Goal: Transaction & Acquisition: Purchase product/service

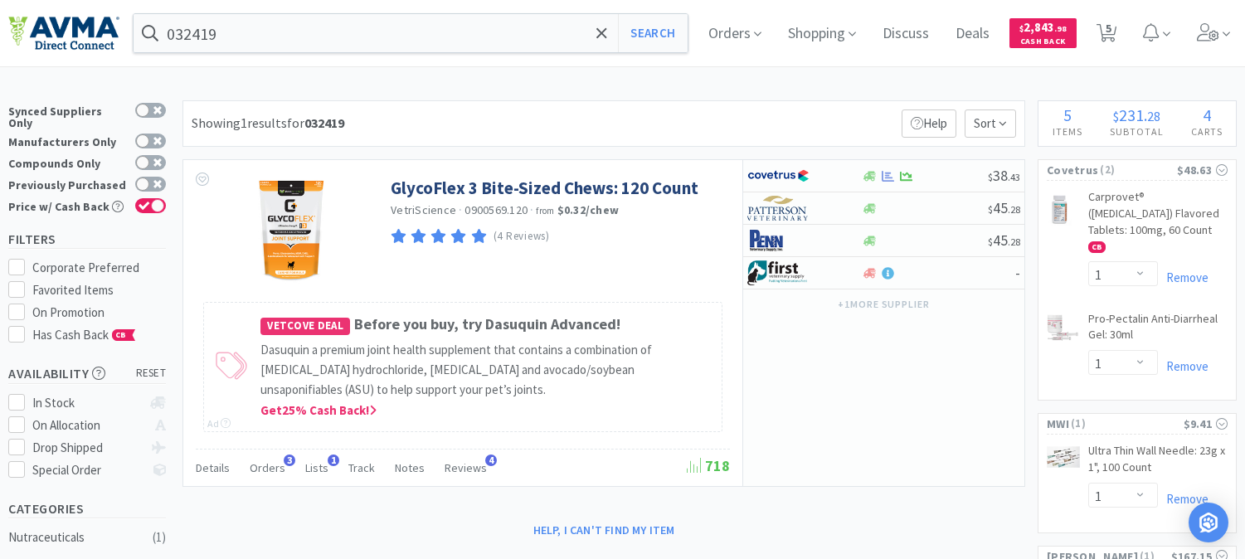
select select "1"
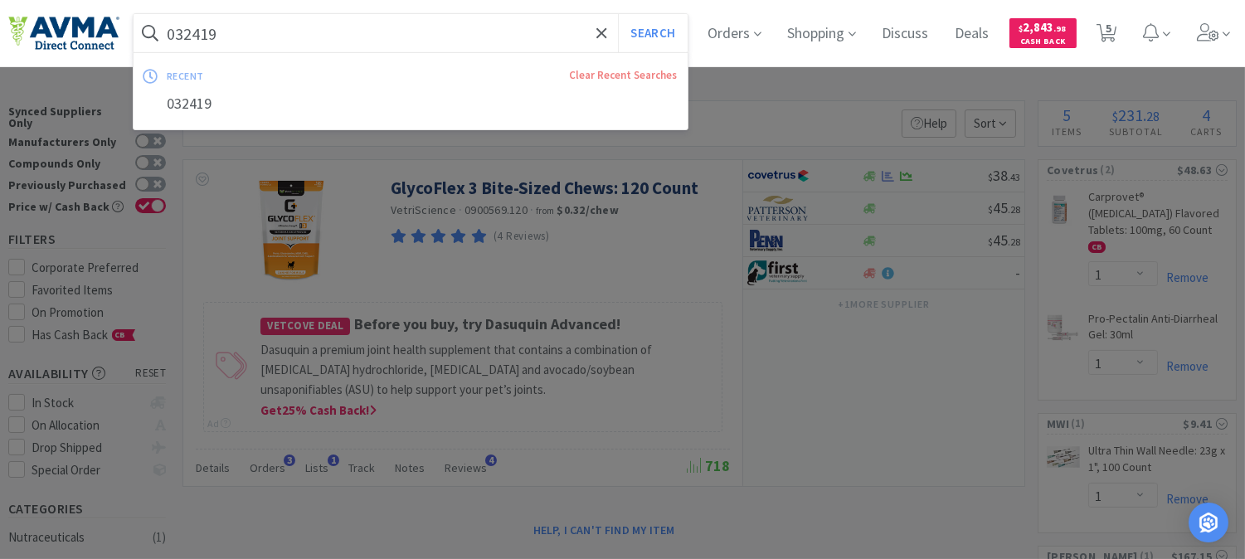
click at [285, 23] on input "032419" at bounding box center [411, 33] width 554 height 38
paste input "5022"
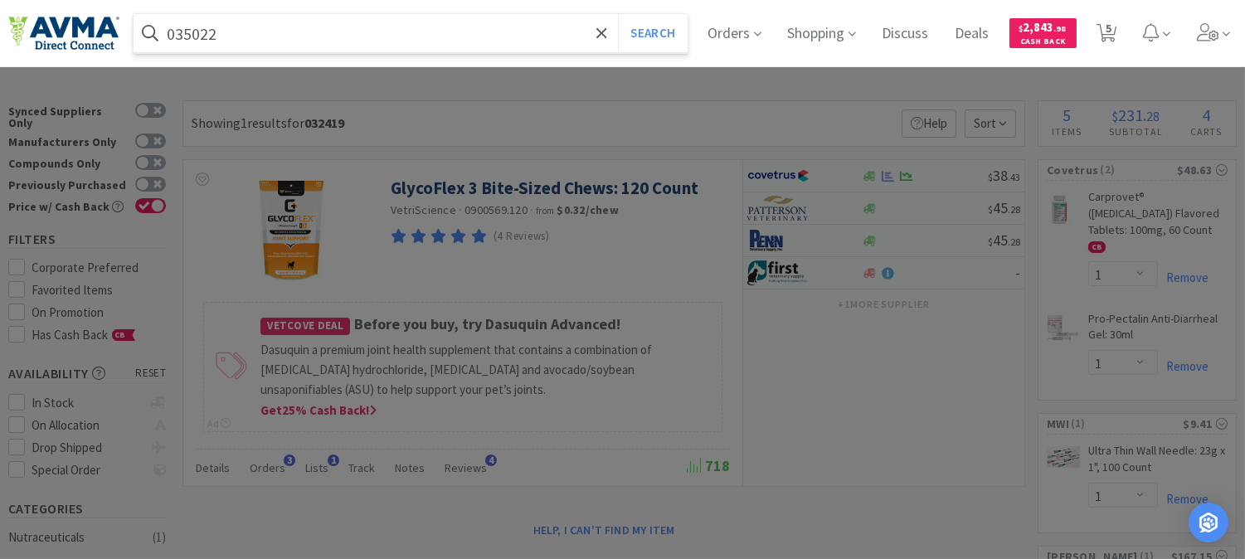
click at [618, 14] on button "Search" at bounding box center [652, 33] width 69 height 38
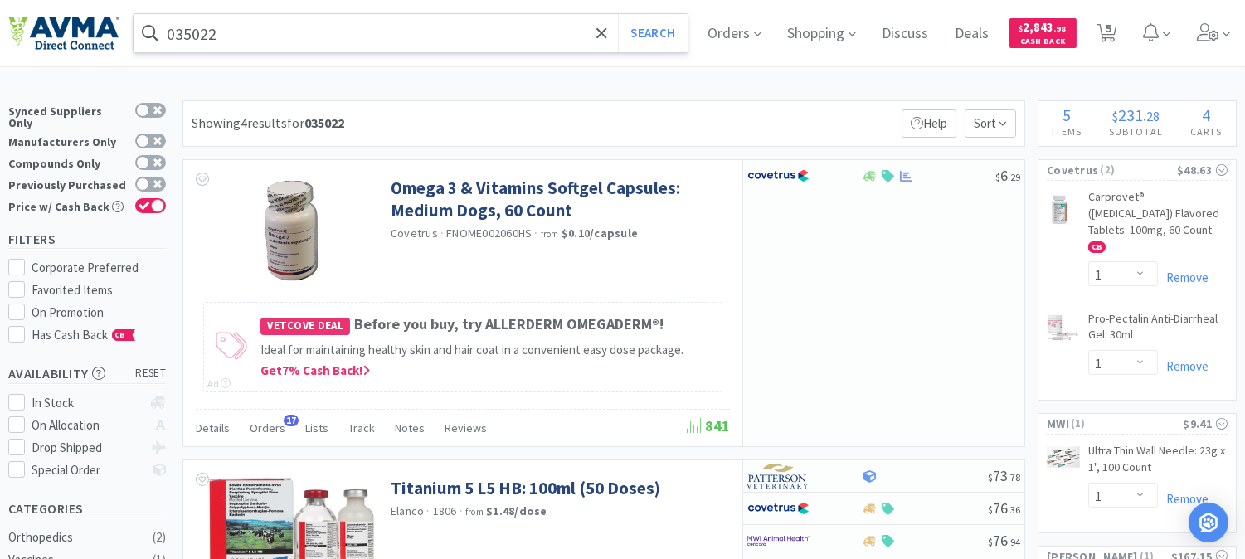
click at [323, 46] on input "035022" at bounding box center [411, 33] width 554 height 38
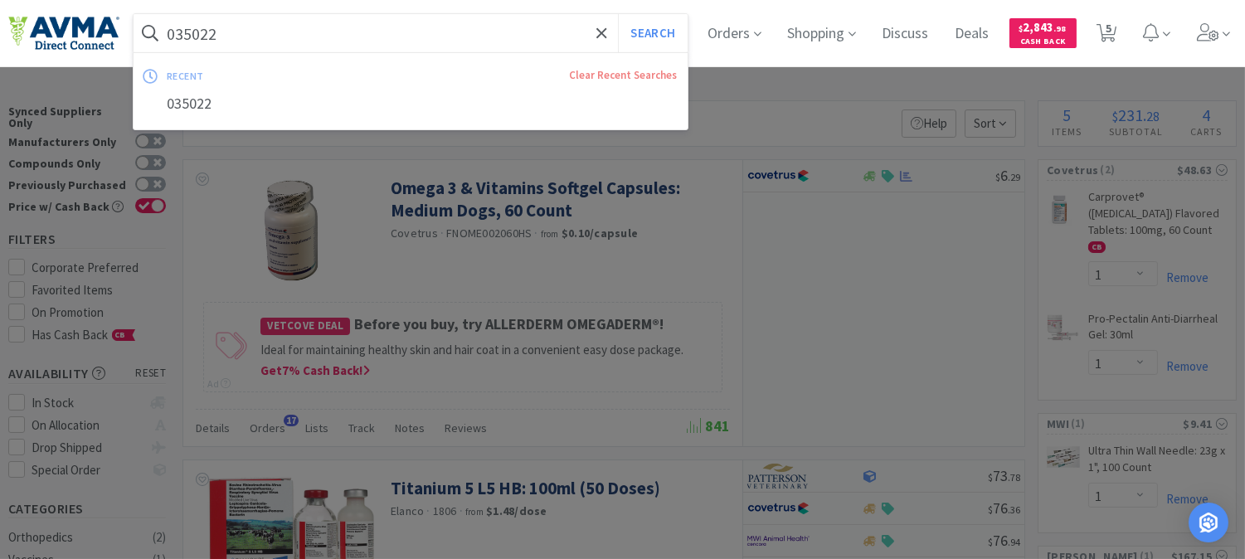
paste input "731021"
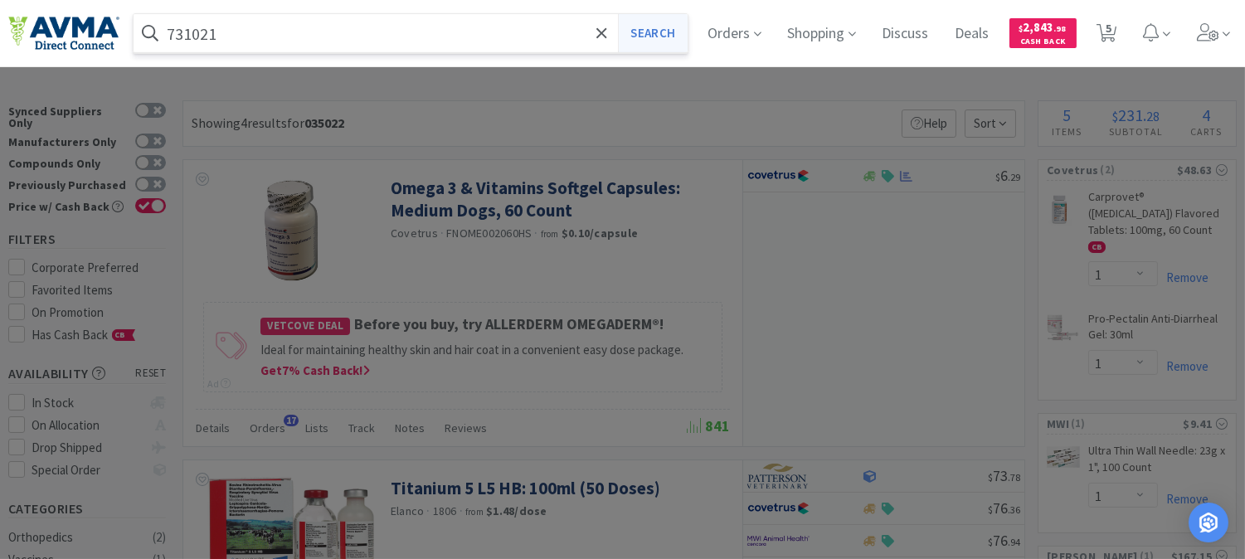
type input "731021"
click at [662, 37] on button "Search" at bounding box center [652, 33] width 69 height 38
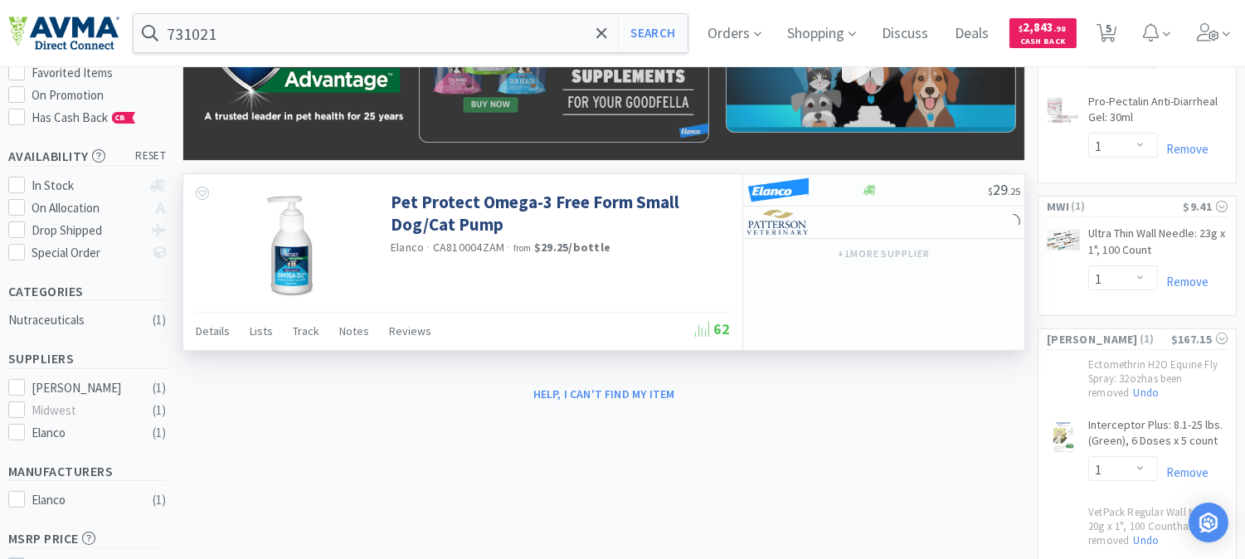
scroll to position [184, 0]
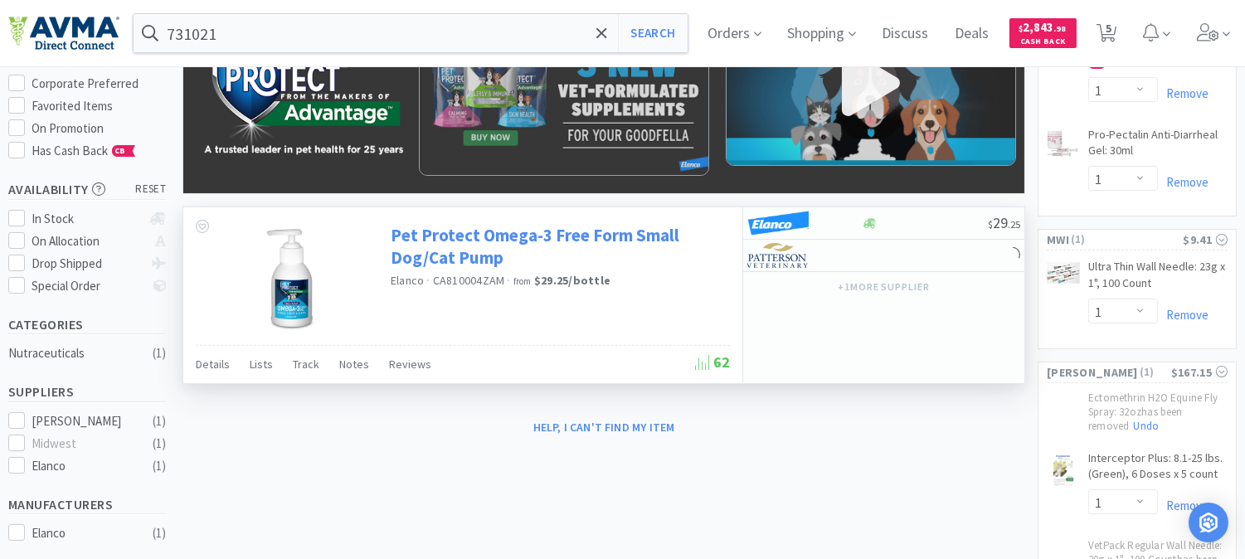
click at [427, 236] on link "Pet Protect Omega-3 Free Form Small Dog/Cat Pump" at bounding box center [558, 247] width 335 height 46
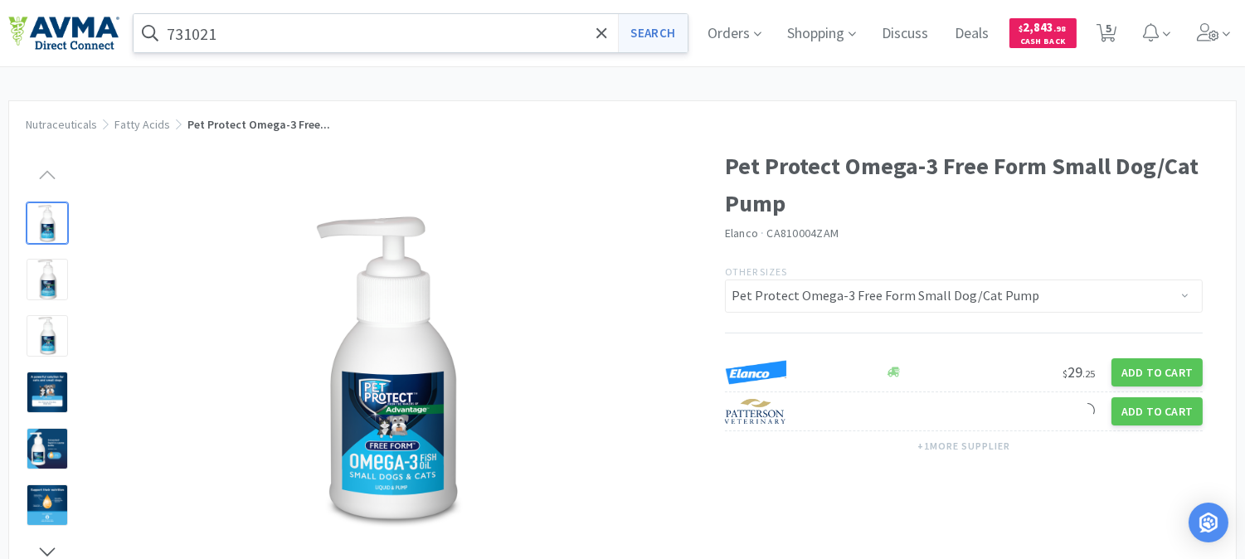
click at [657, 32] on button "Search" at bounding box center [652, 33] width 69 height 38
select select "1"
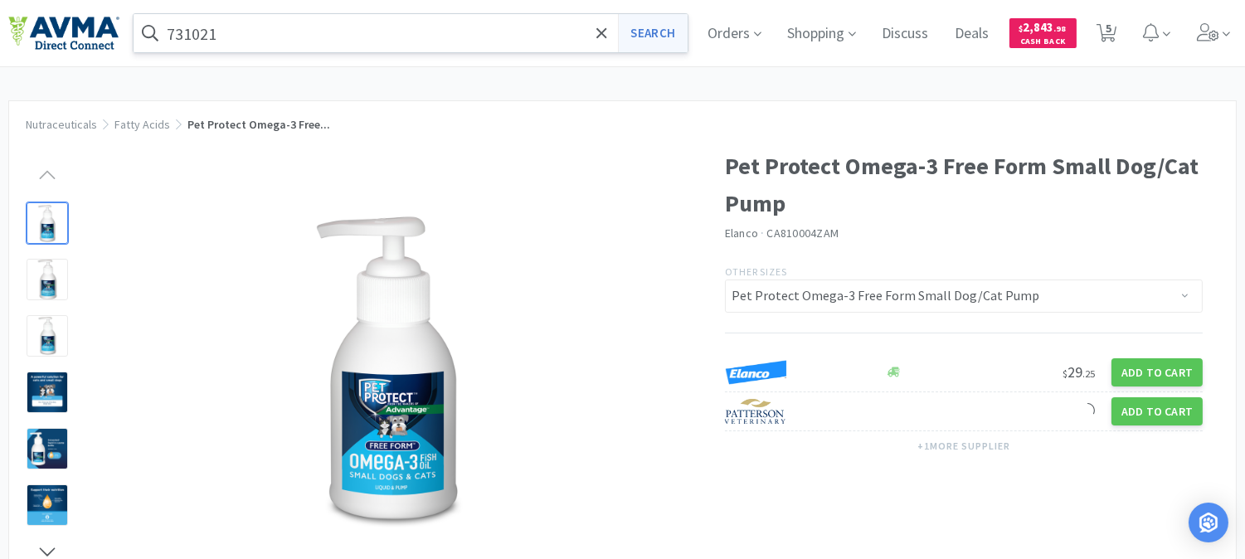
select select "1"
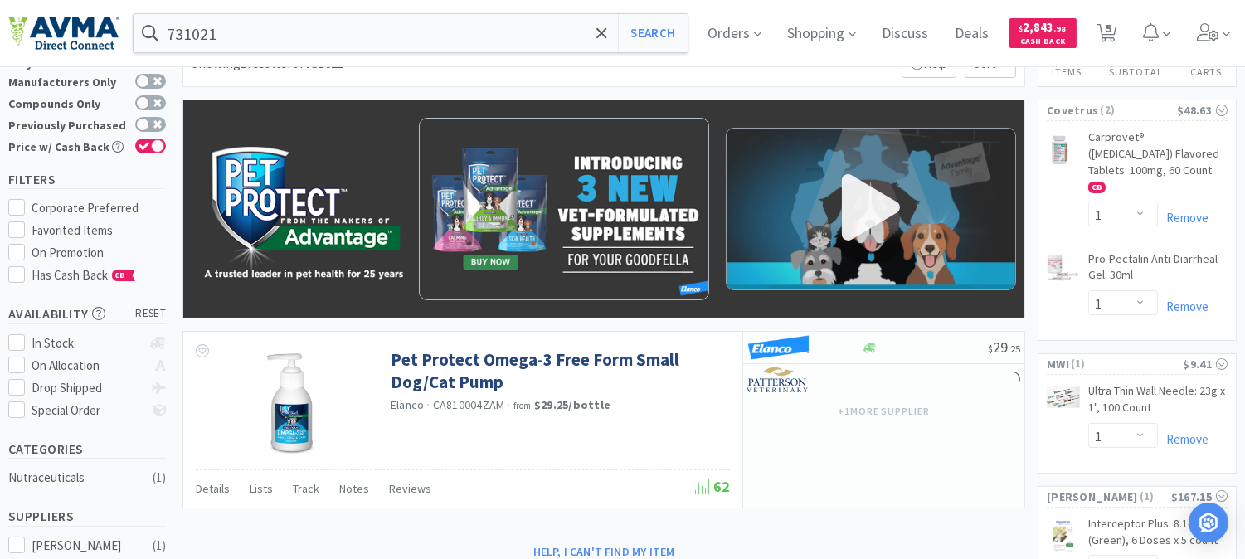
scroll to position [92, 0]
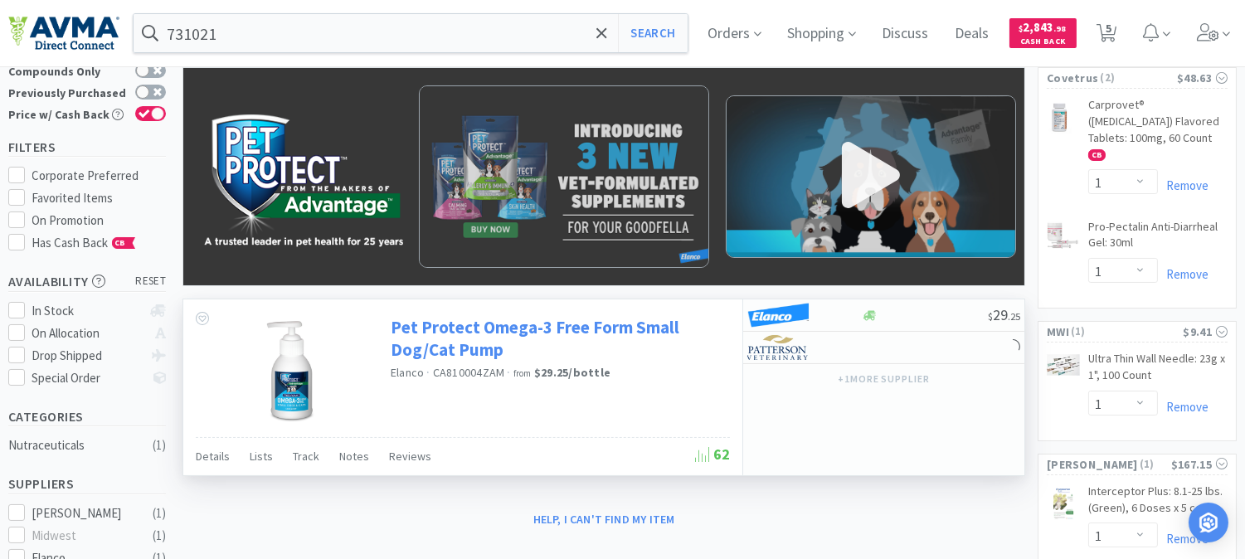
click at [508, 326] on link "Pet Protect Omega-3 Free Form Small Dog/Cat Pump" at bounding box center [558, 339] width 335 height 46
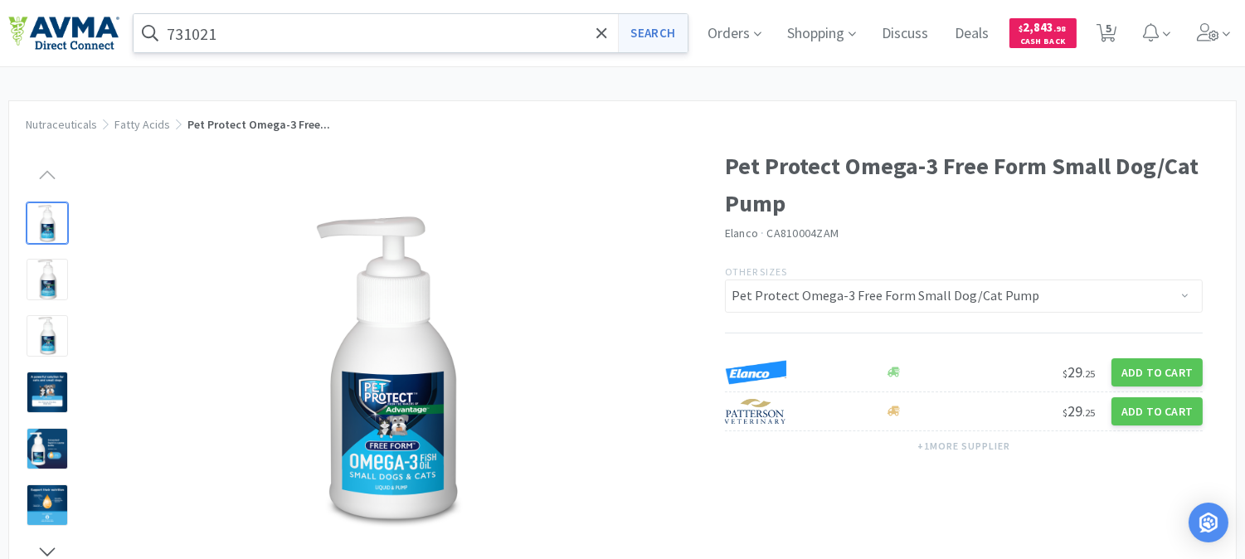
click at [655, 36] on button "Search" at bounding box center [652, 33] width 69 height 38
select select "1"
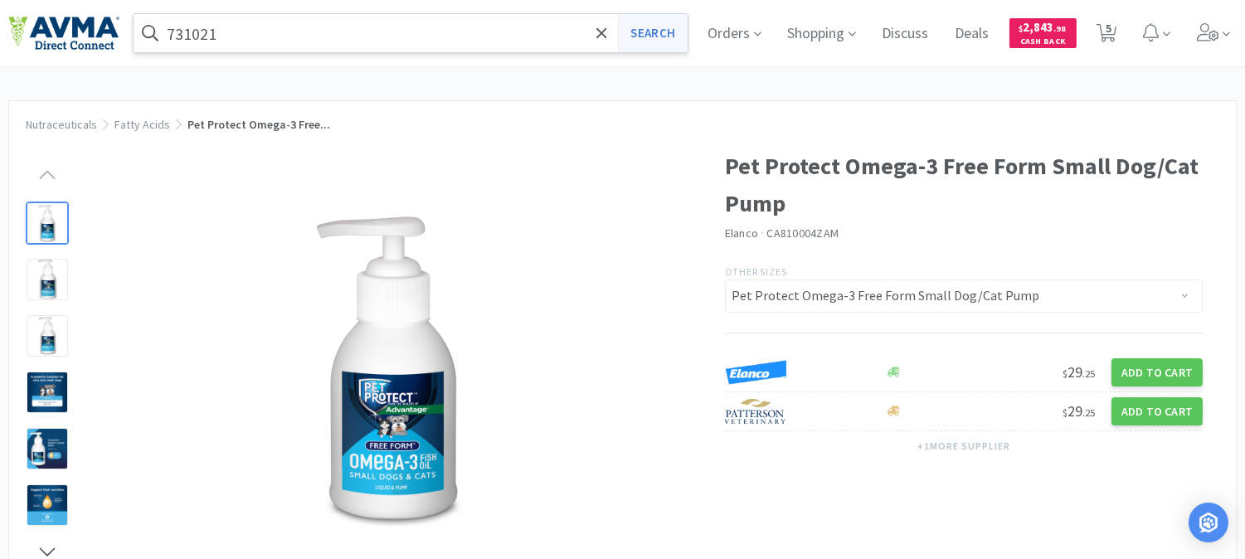
select select "1"
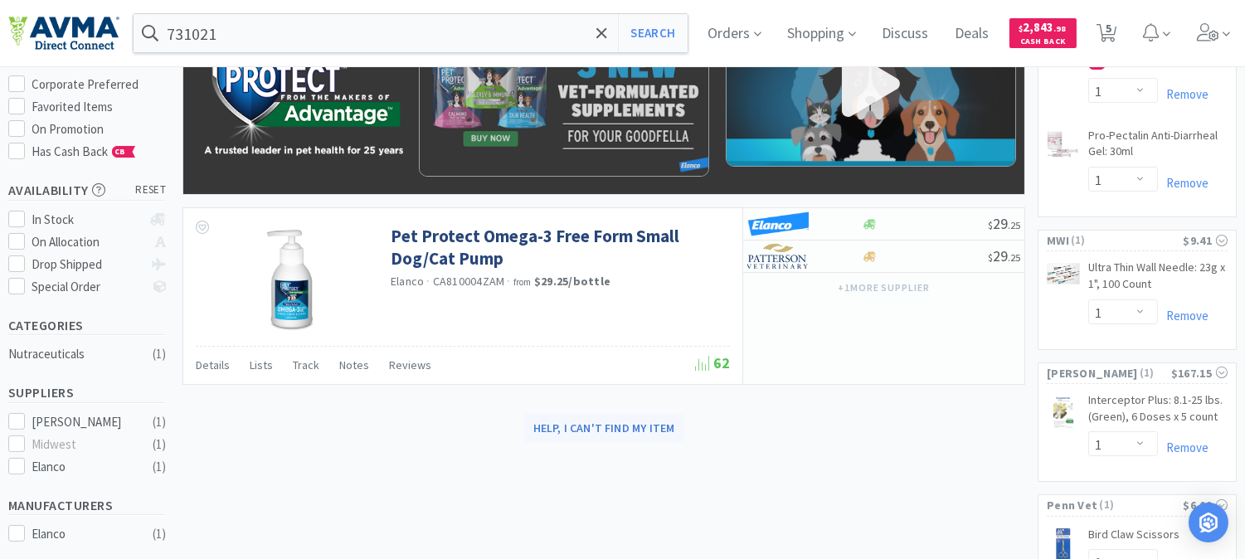
scroll to position [184, 0]
click at [335, 39] on input "731021" at bounding box center [411, 33] width 554 height 38
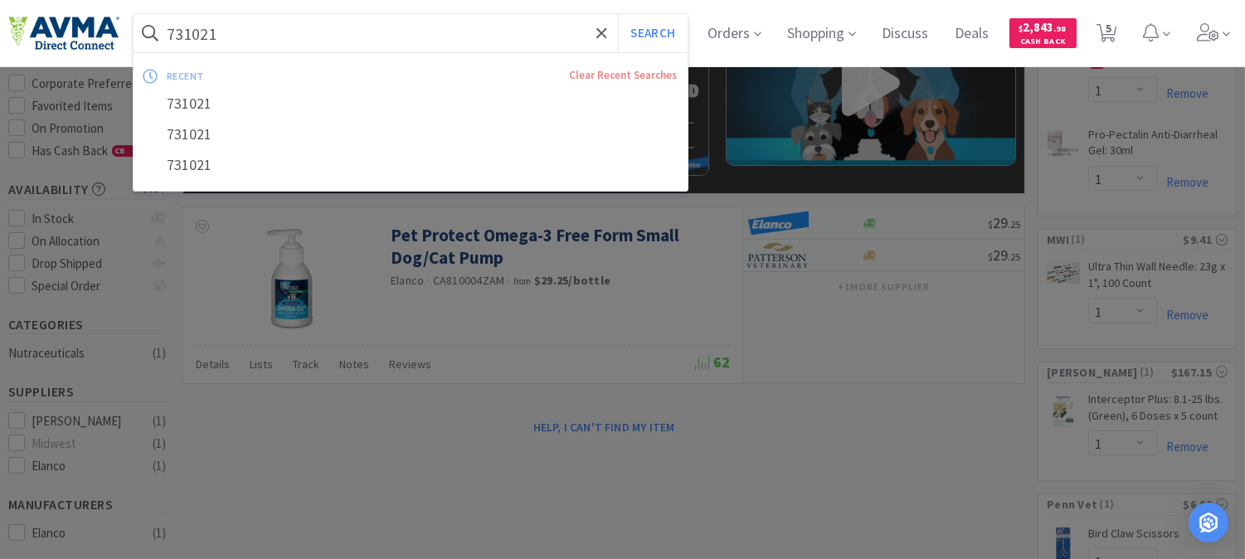
paste input "510217"
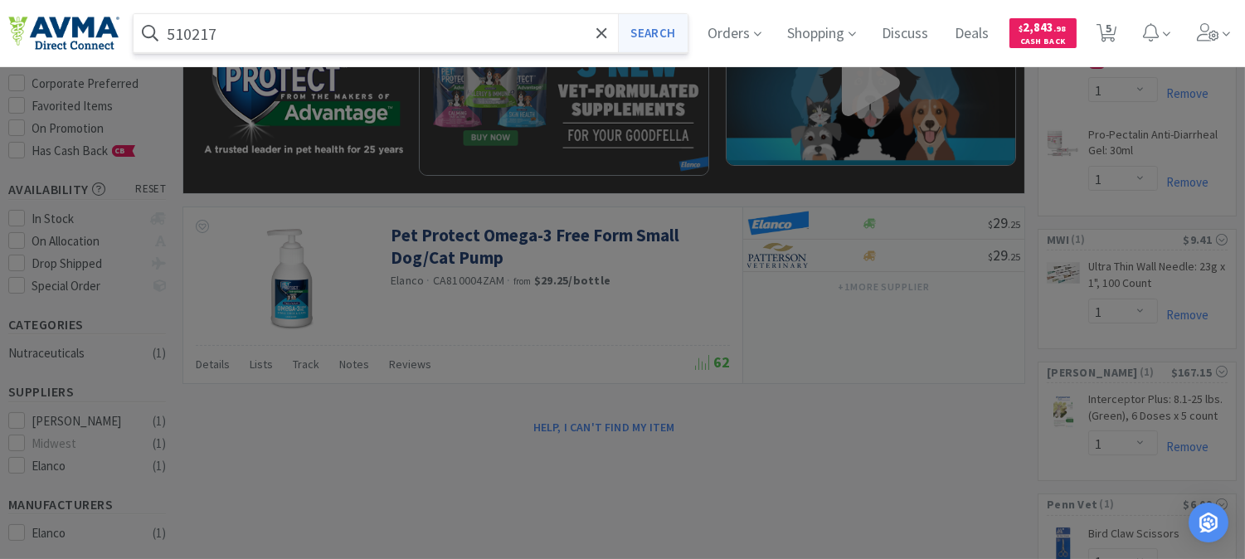
click at [652, 25] on button "Search" at bounding box center [652, 33] width 69 height 38
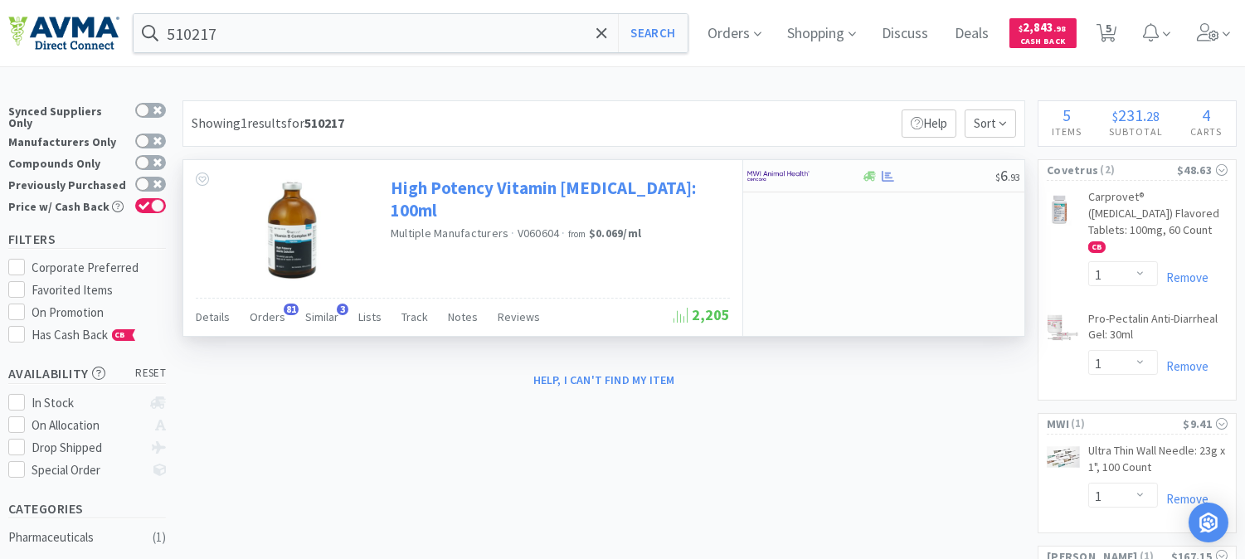
click at [504, 193] on link "High Potency Vitamin [MEDICAL_DATA]: 100ml" at bounding box center [558, 200] width 335 height 46
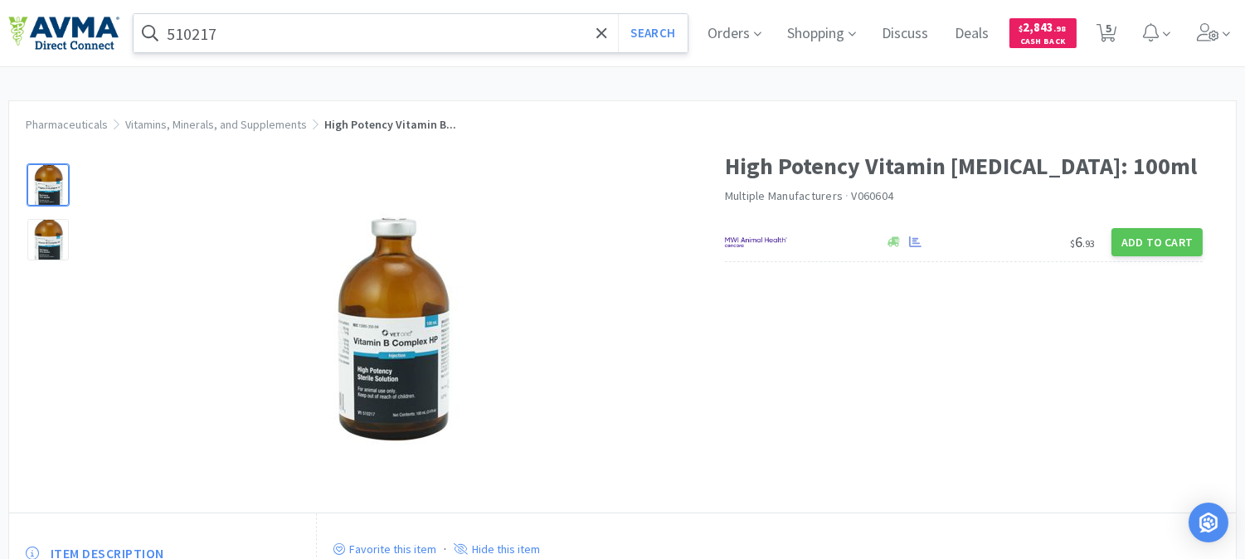
click at [347, 39] on input "510217" at bounding box center [411, 33] width 554 height 38
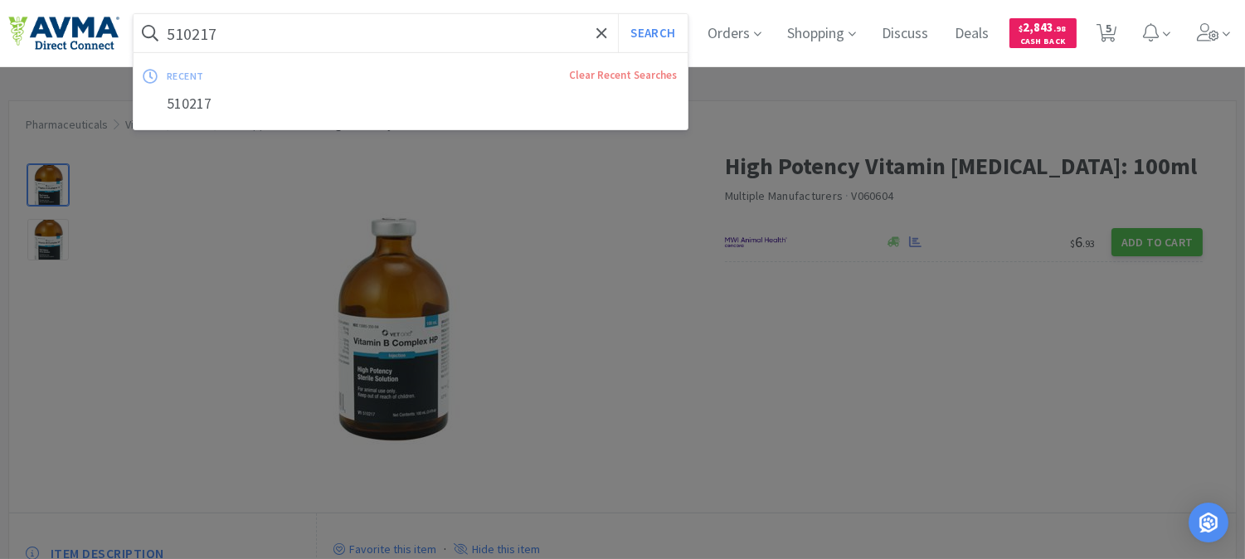
paste input "078696913"
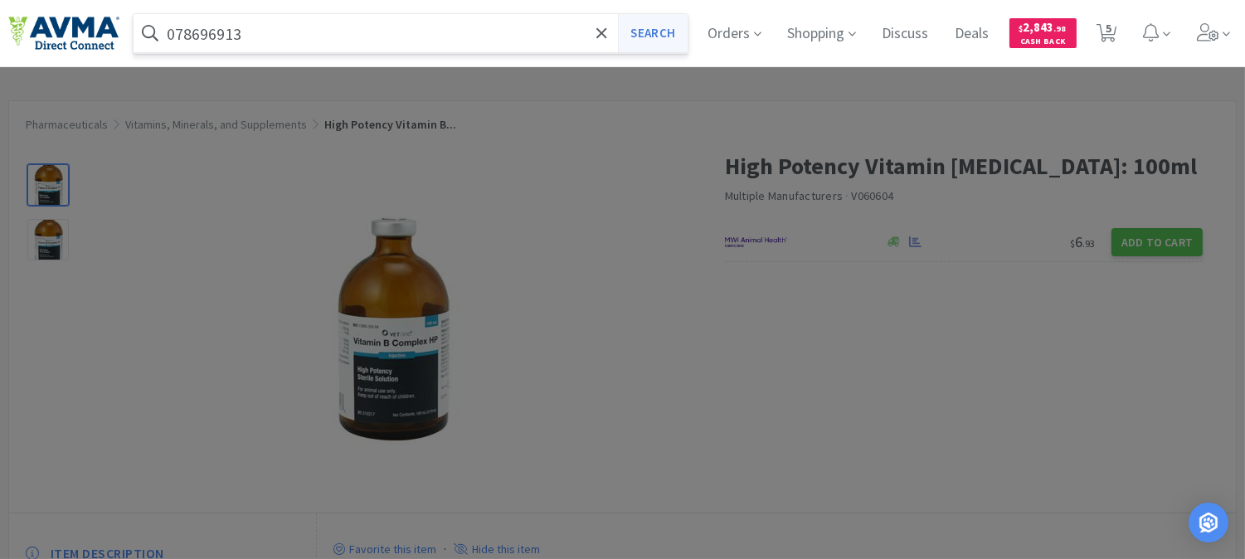
type input "078696913"
click at [657, 36] on button "Search" at bounding box center [652, 33] width 69 height 38
select select "1"
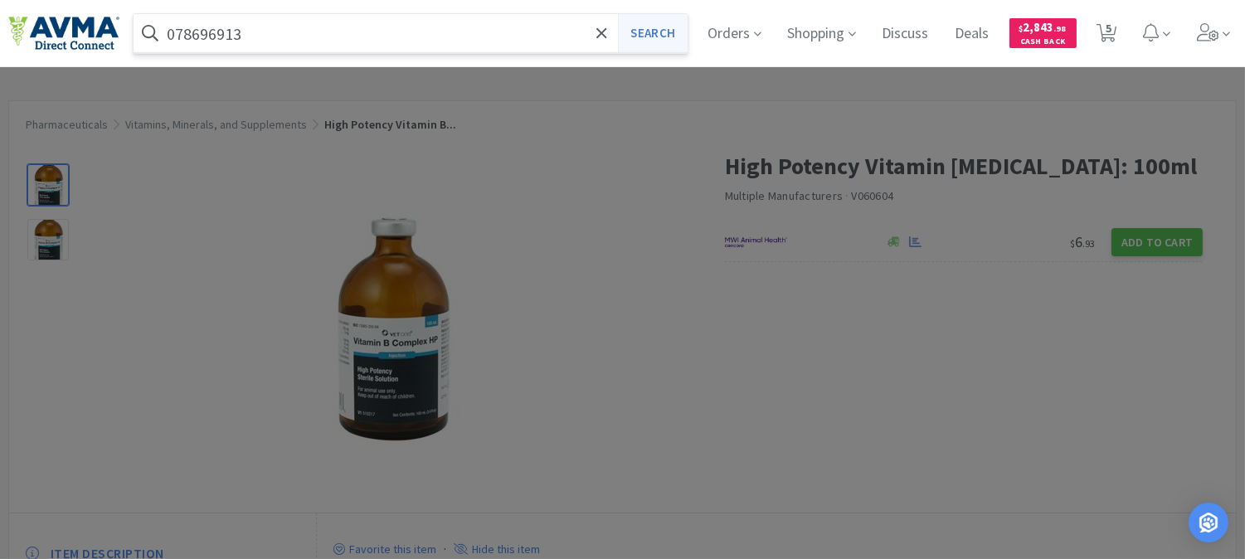
select select "1"
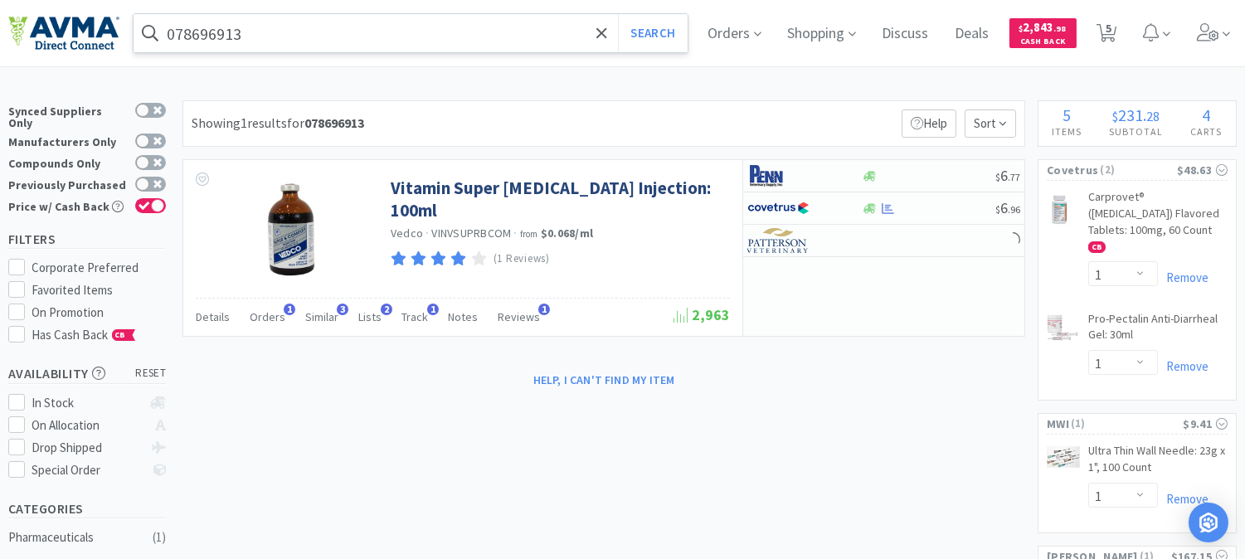
click at [337, 36] on input "078696913" at bounding box center [411, 33] width 554 height 38
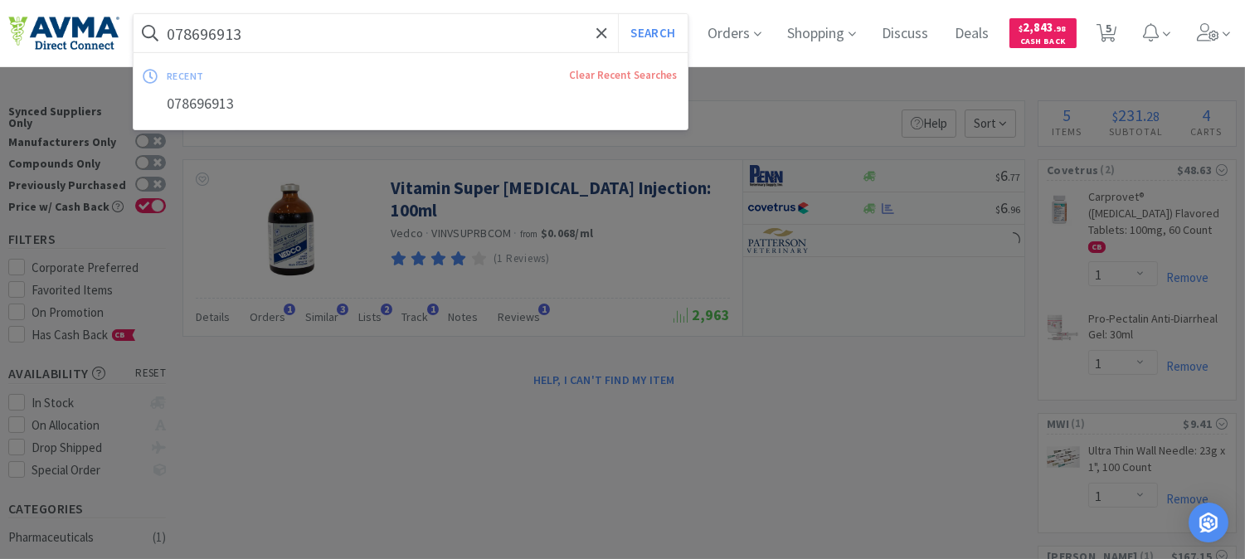
paste input "61262"
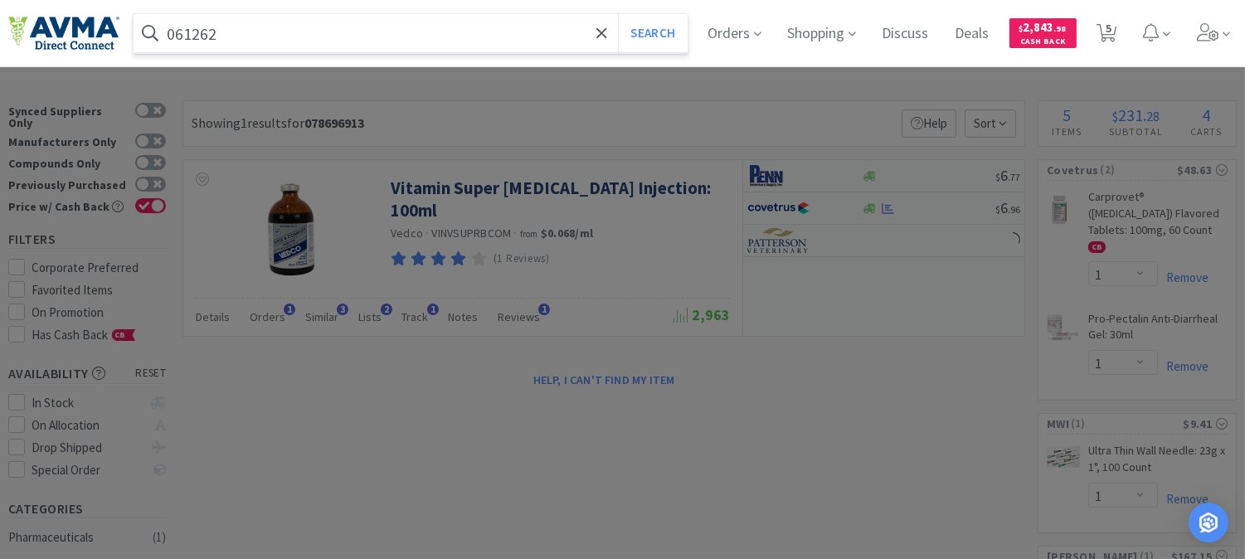
click at [618, 14] on button "Search" at bounding box center [652, 33] width 69 height 38
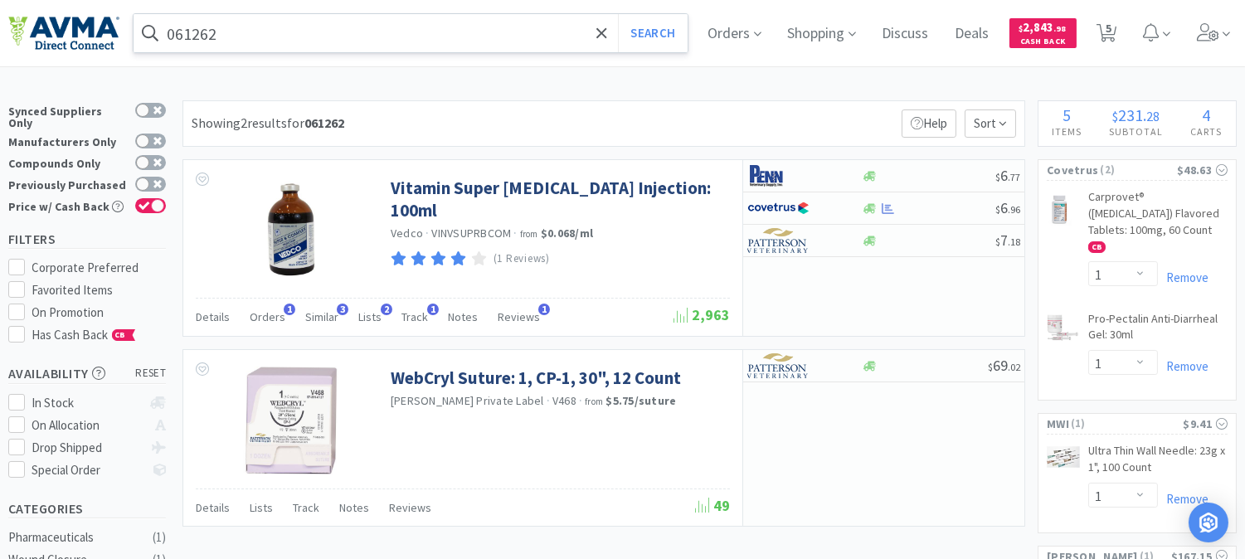
click at [337, 43] on input "061262" at bounding box center [411, 33] width 554 height 38
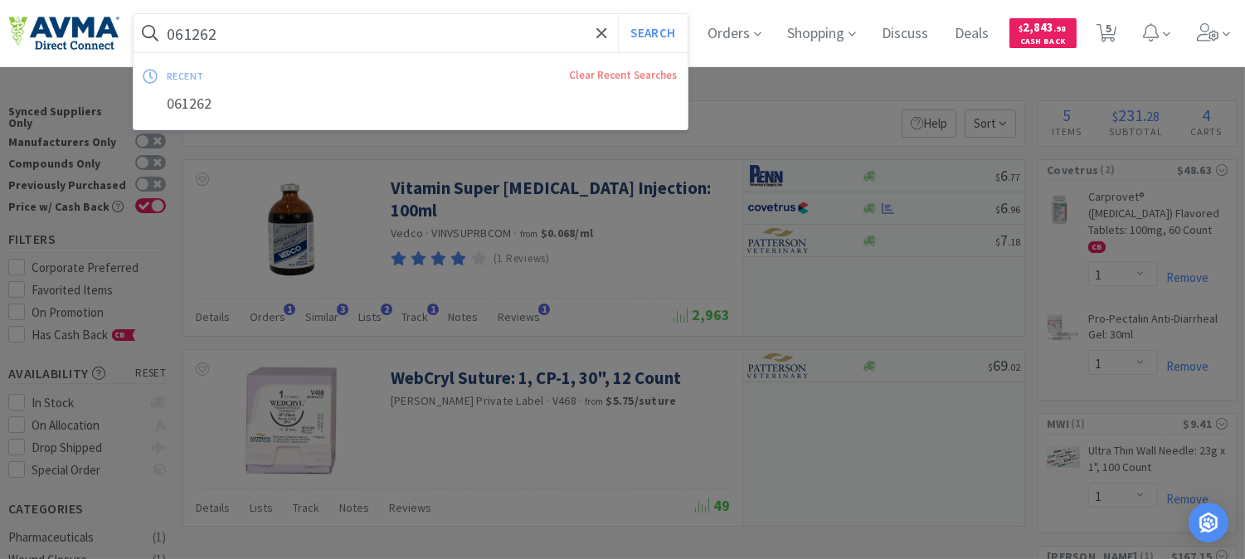
paste input "13400"
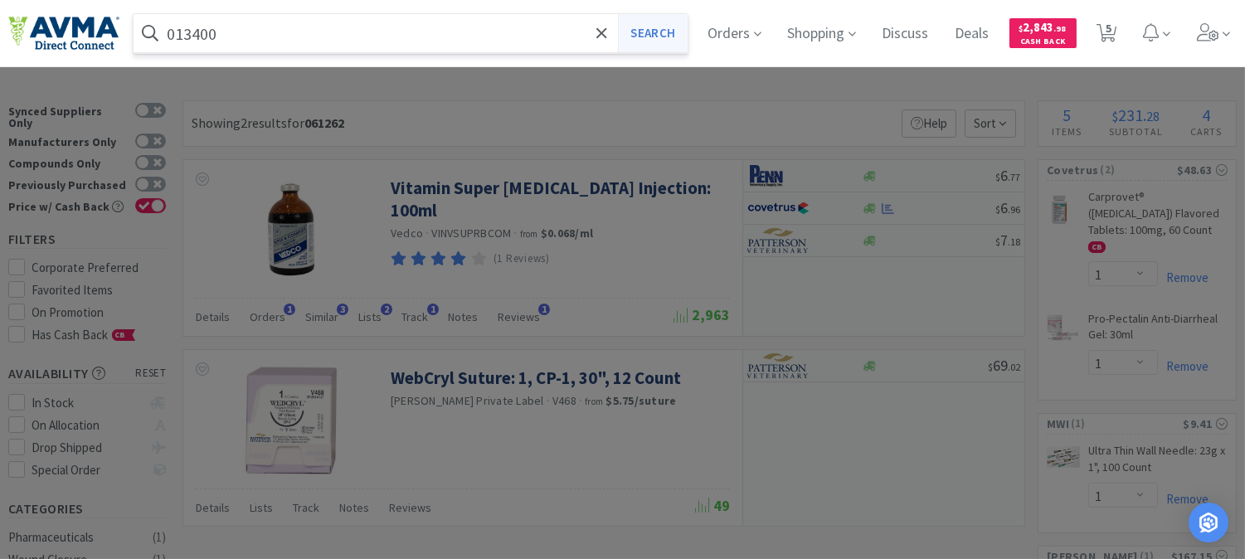
type input "013400"
click at [677, 32] on button "Search" at bounding box center [652, 33] width 69 height 38
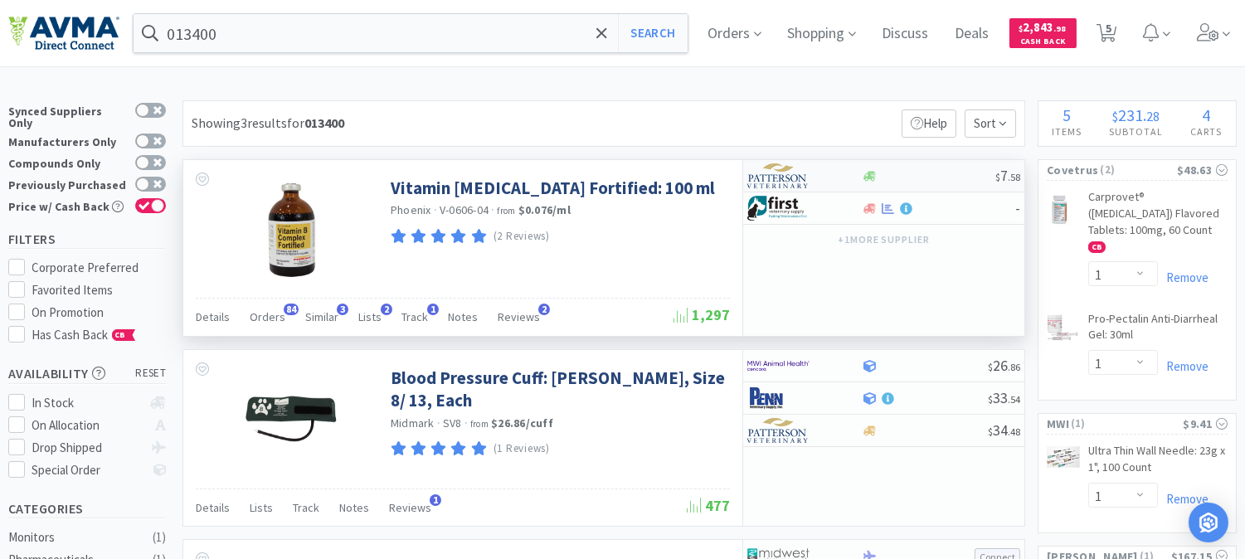
click at [794, 181] on img at bounding box center [778, 175] width 62 height 25
select select "1"
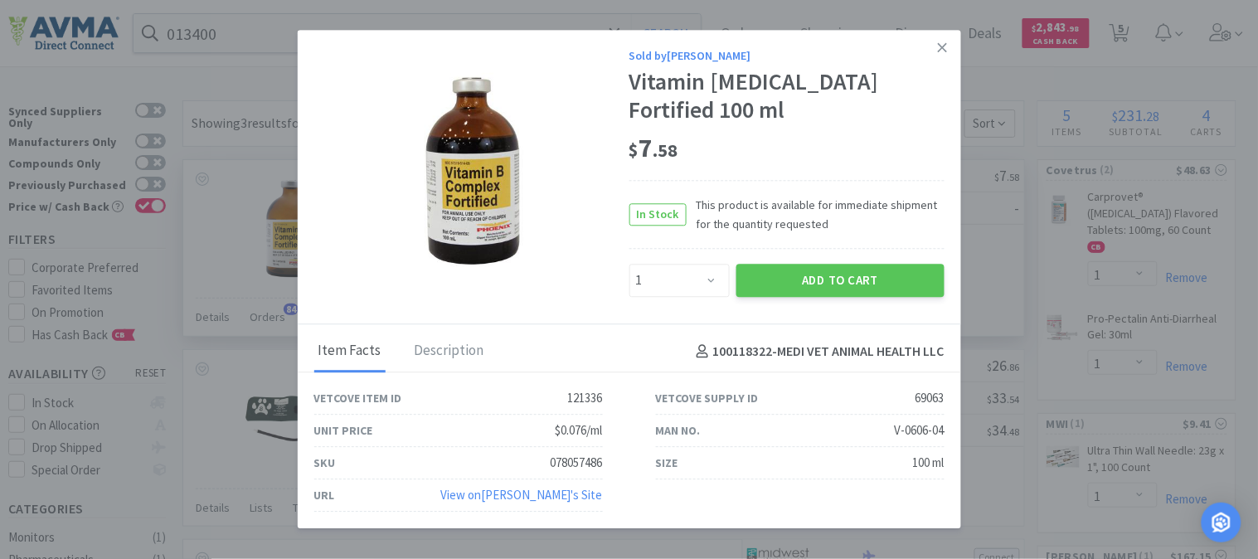
click at [850, 143] on div "$ 7 . 58" at bounding box center [786, 148] width 315 height 35
click at [939, 48] on icon at bounding box center [942, 47] width 9 height 15
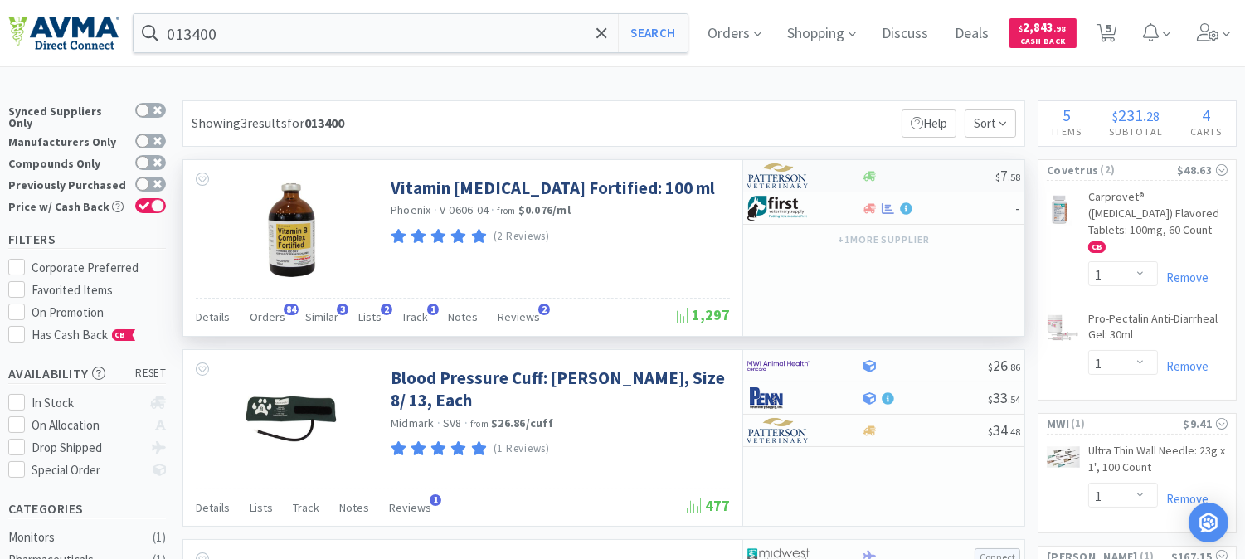
click at [783, 177] on img at bounding box center [778, 175] width 62 height 25
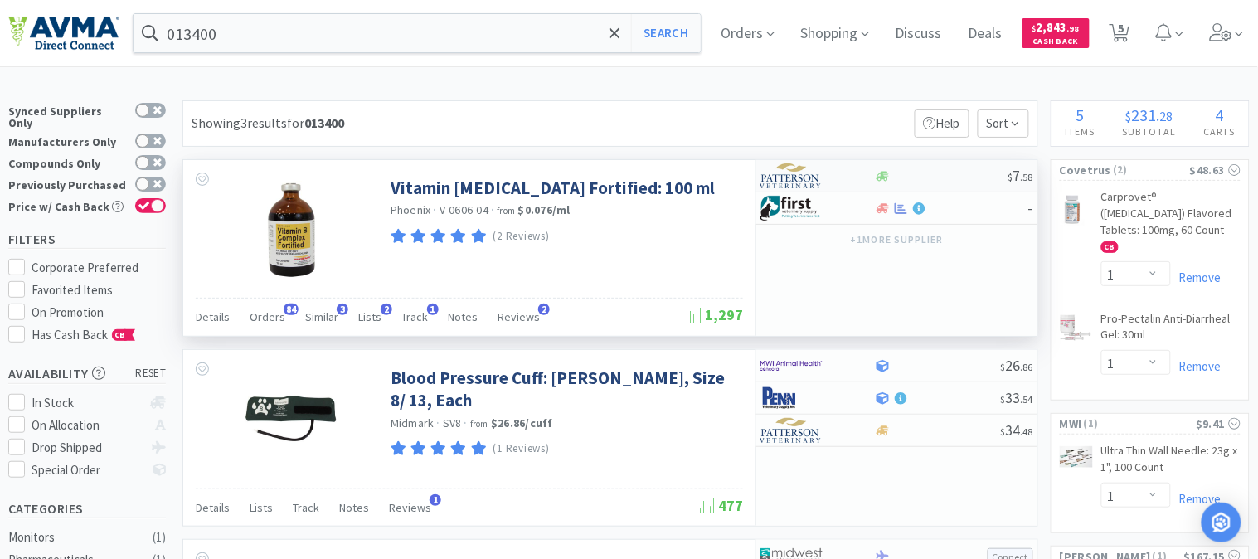
select select "1"
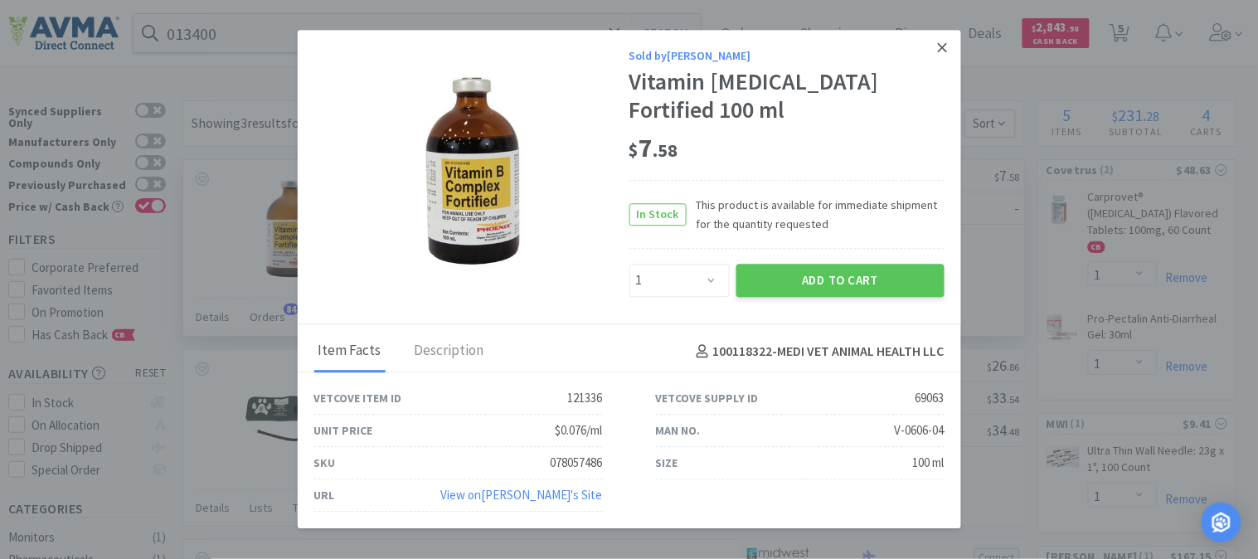
click at [947, 47] on icon at bounding box center [942, 47] width 9 height 15
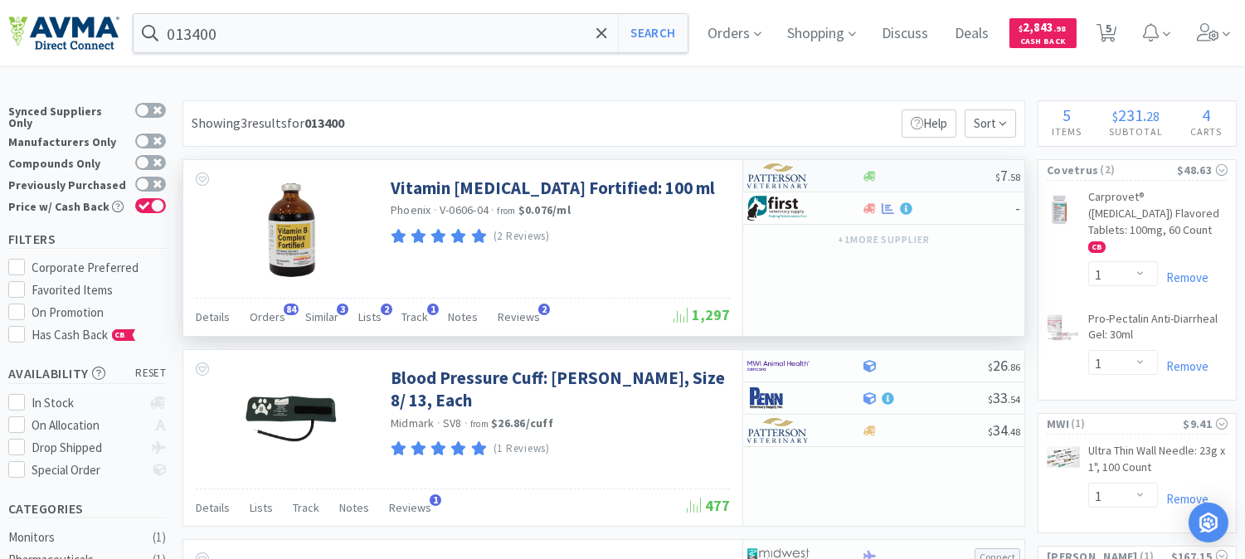
click at [773, 179] on img at bounding box center [778, 175] width 62 height 25
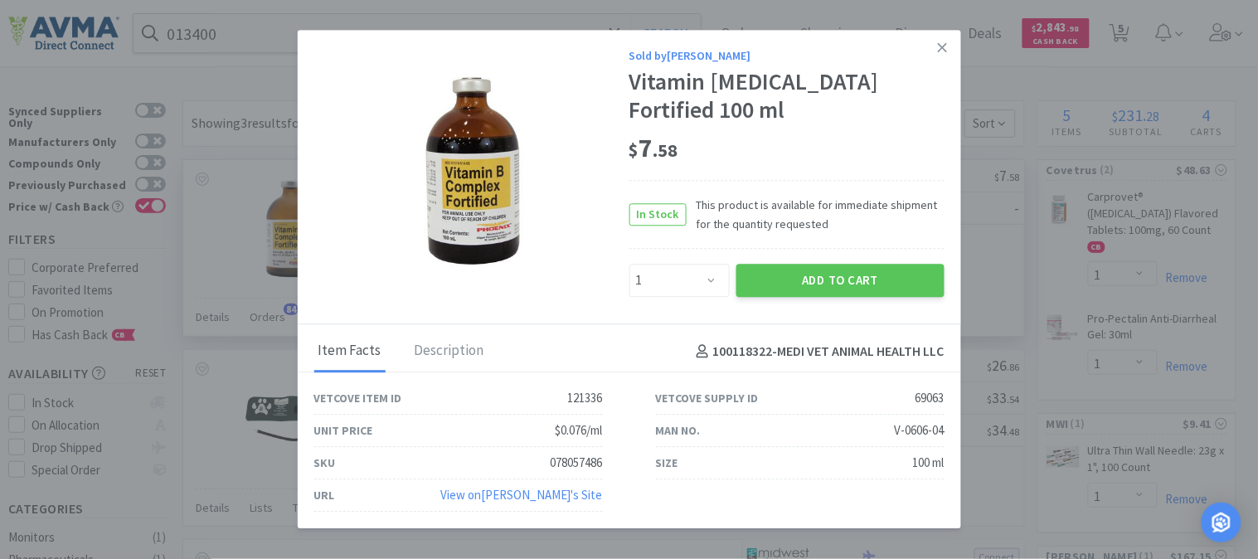
click at [574, 462] on div "078057486" at bounding box center [577, 464] width 52 height 20
copy div "078057486"
click at [708, 275] on select "Enter Quantity 1 2 3 4 5 6 7 8 9 10 11 12 13 14 15 16 17 18 19 20 Enter Quantity" at bounding box center [679, 280] width 100 height 33
select select "2"
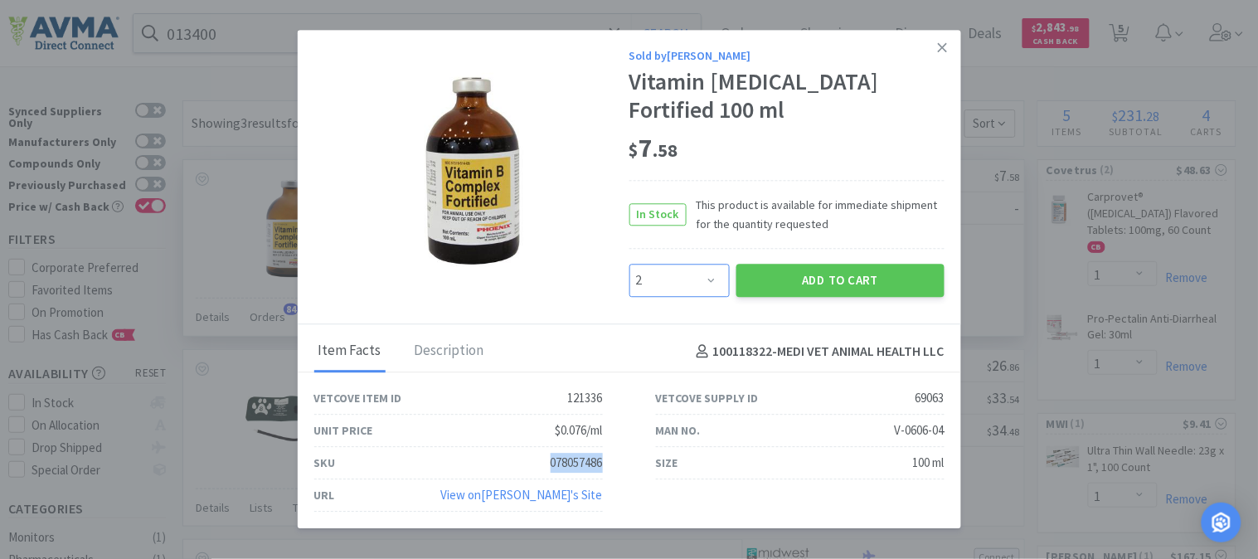
click at [629, 264] on select "Enter Quantity 1 2 3 4 5 6 7 8 9 10 11 12 13 14 15 16 17 18 19 20 Enter Quantity" at bounding box center [679, 280] width 100 height 33
click at [859, 279] on button "Add to Cart" at bounding box center [840, 280] width 208 height 33
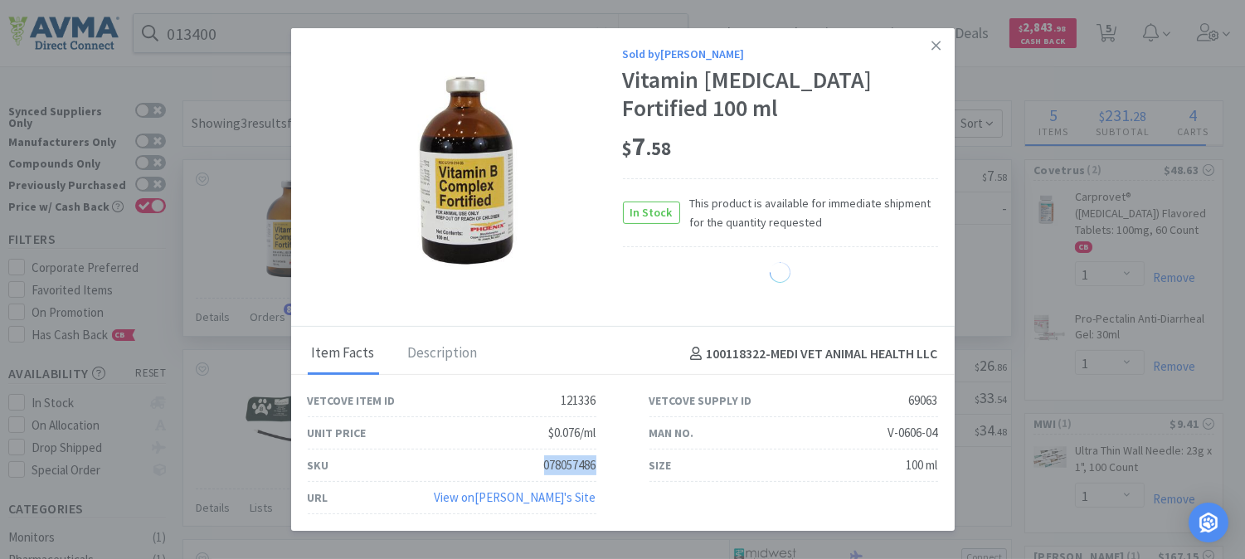
select select "2"
